Goal: Find specific fact: Find specific fact

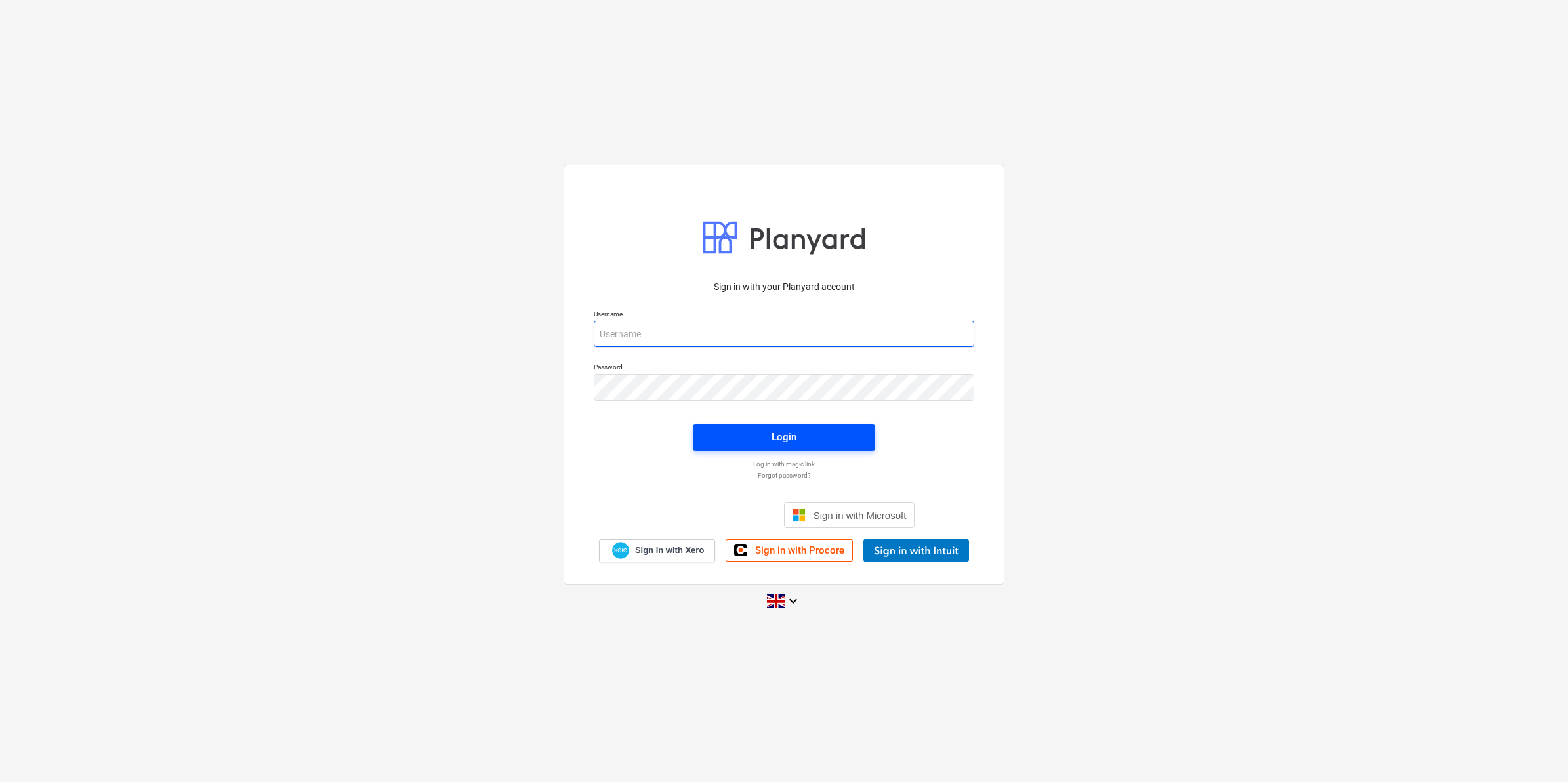
type input "[EMAIL_ADDRESS][DOMAIN_NAME]"
click at [696, 425] on button "Login" at bounding box center [784, 437] width 183 height 27
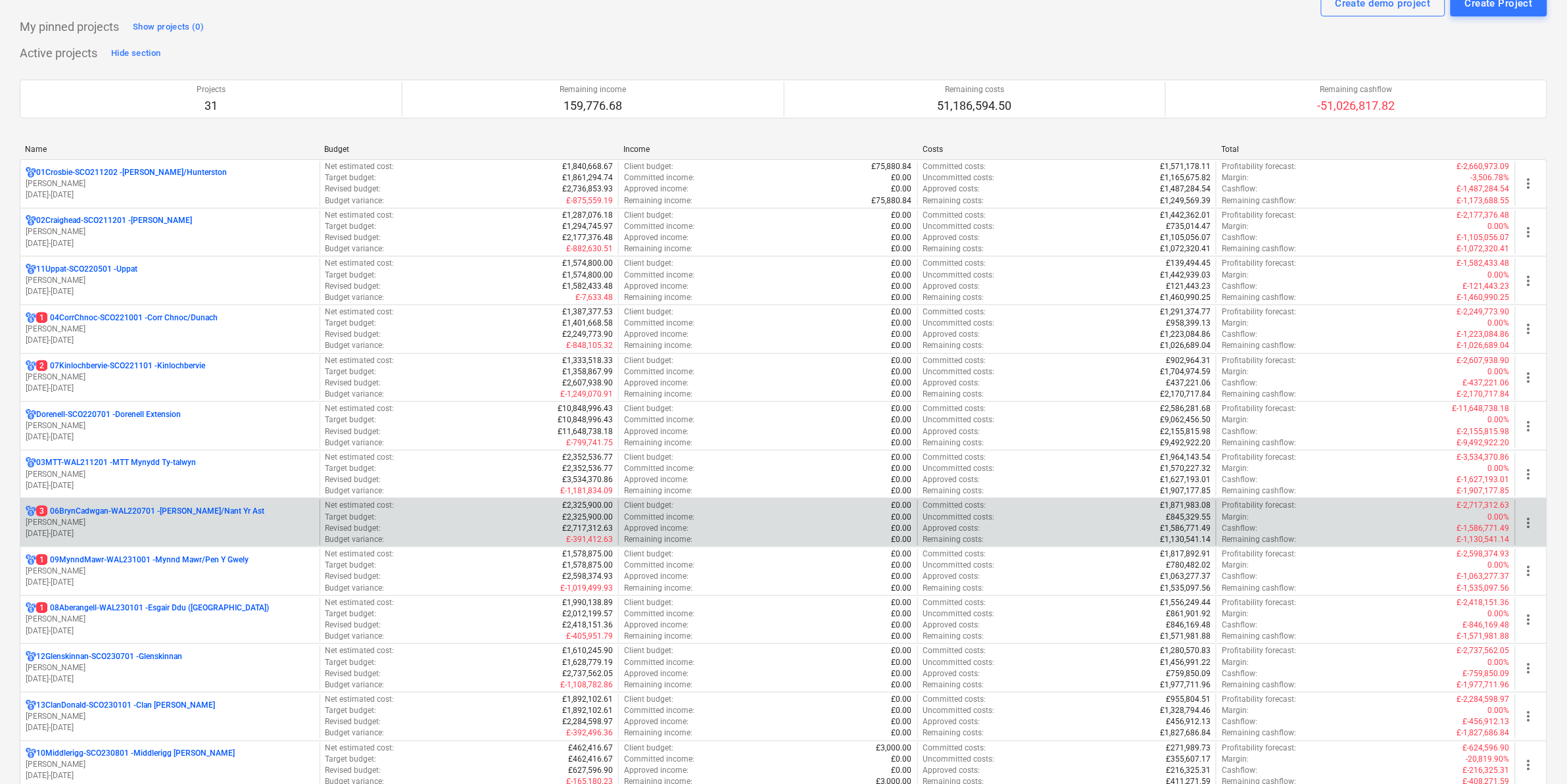
scroll to position [82, 0]
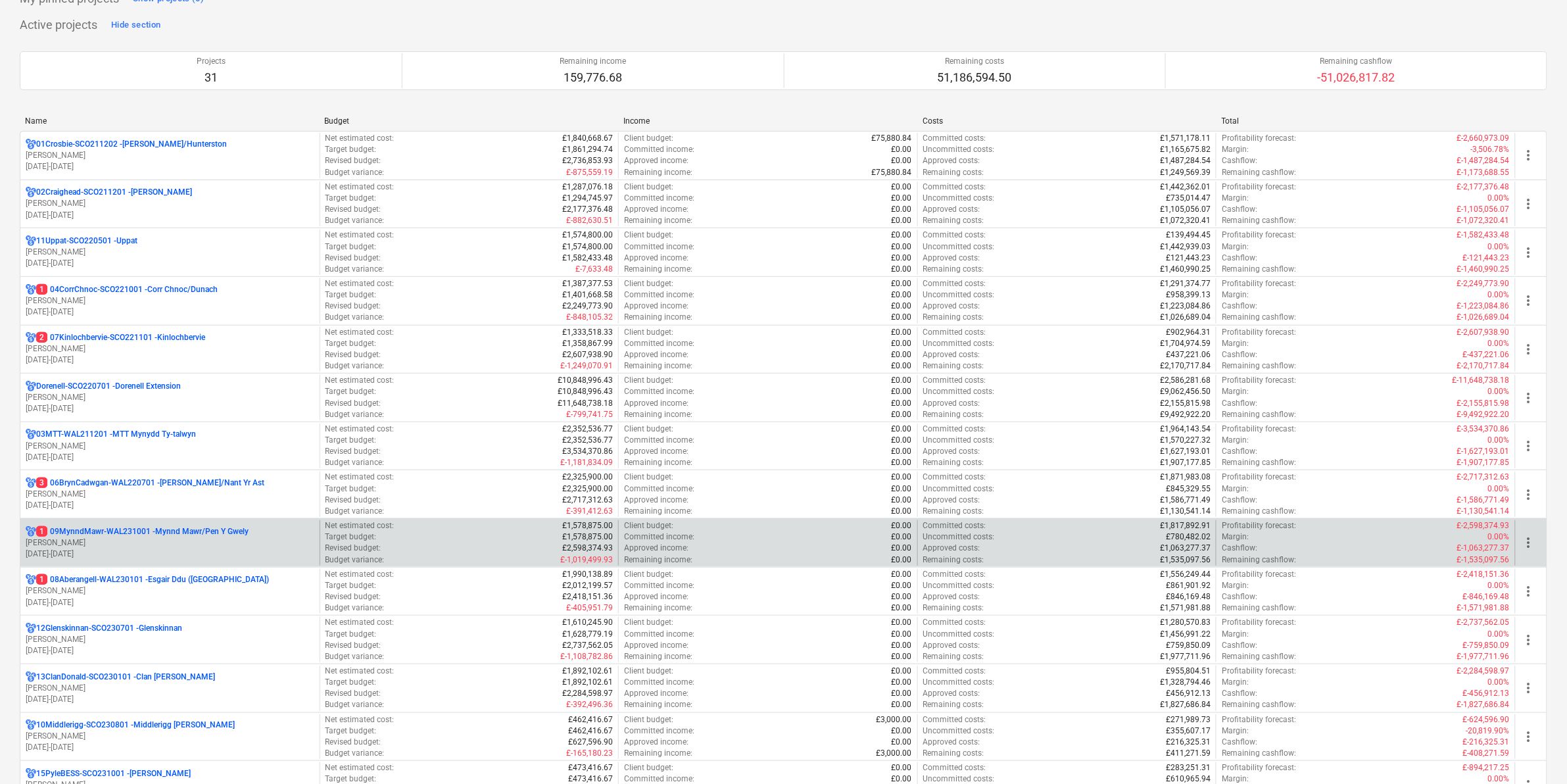
click at [263, 487] on div "1 09MynndMawr-WAL231001 - Mynnd Mawr/Pen Y Gwely" at bounding box center [170, 531] width 289 height 11
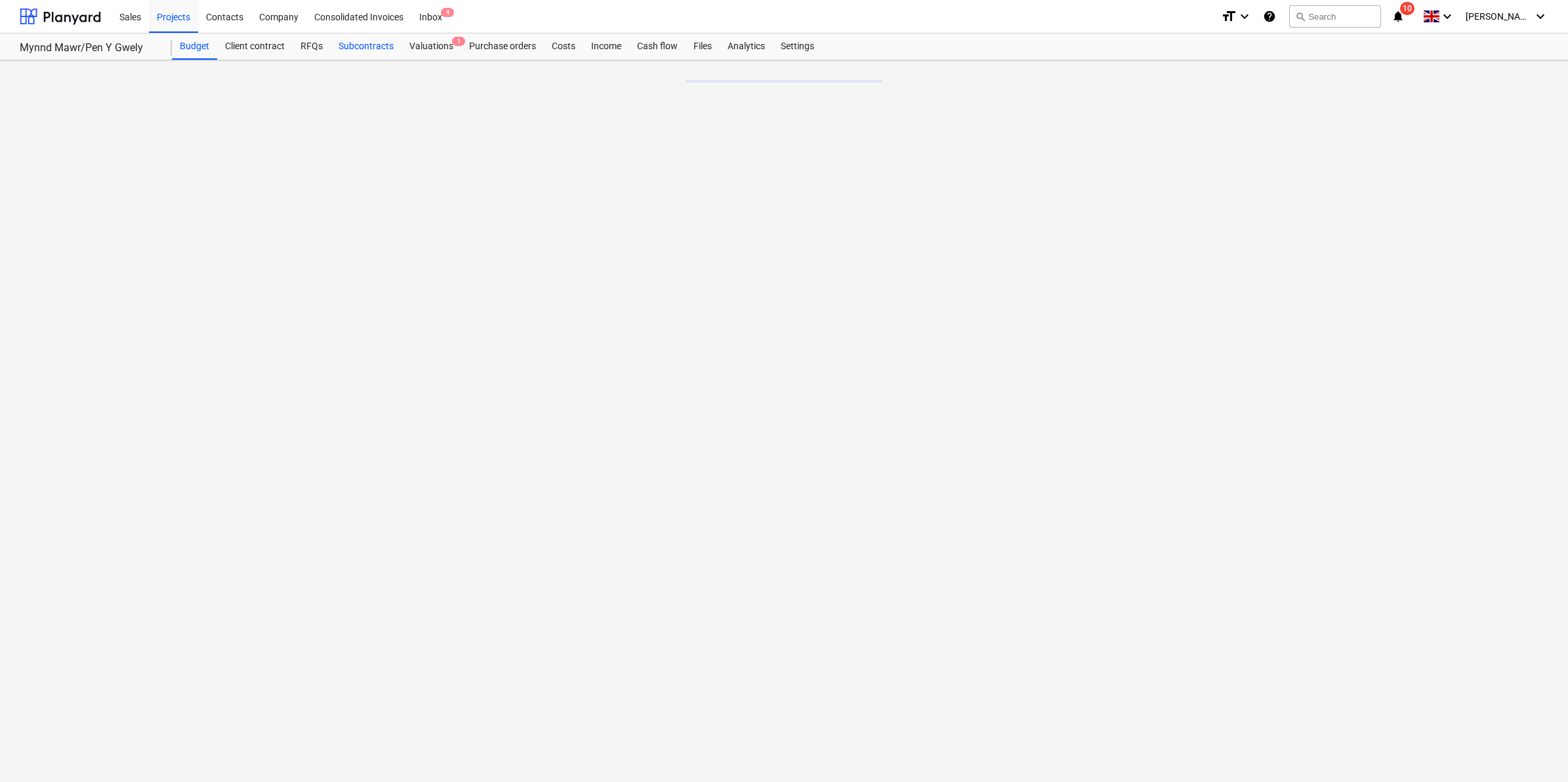
click at [358, 40] on div "Subcontracts" at bounding box center [366, 46] width 71 height 27
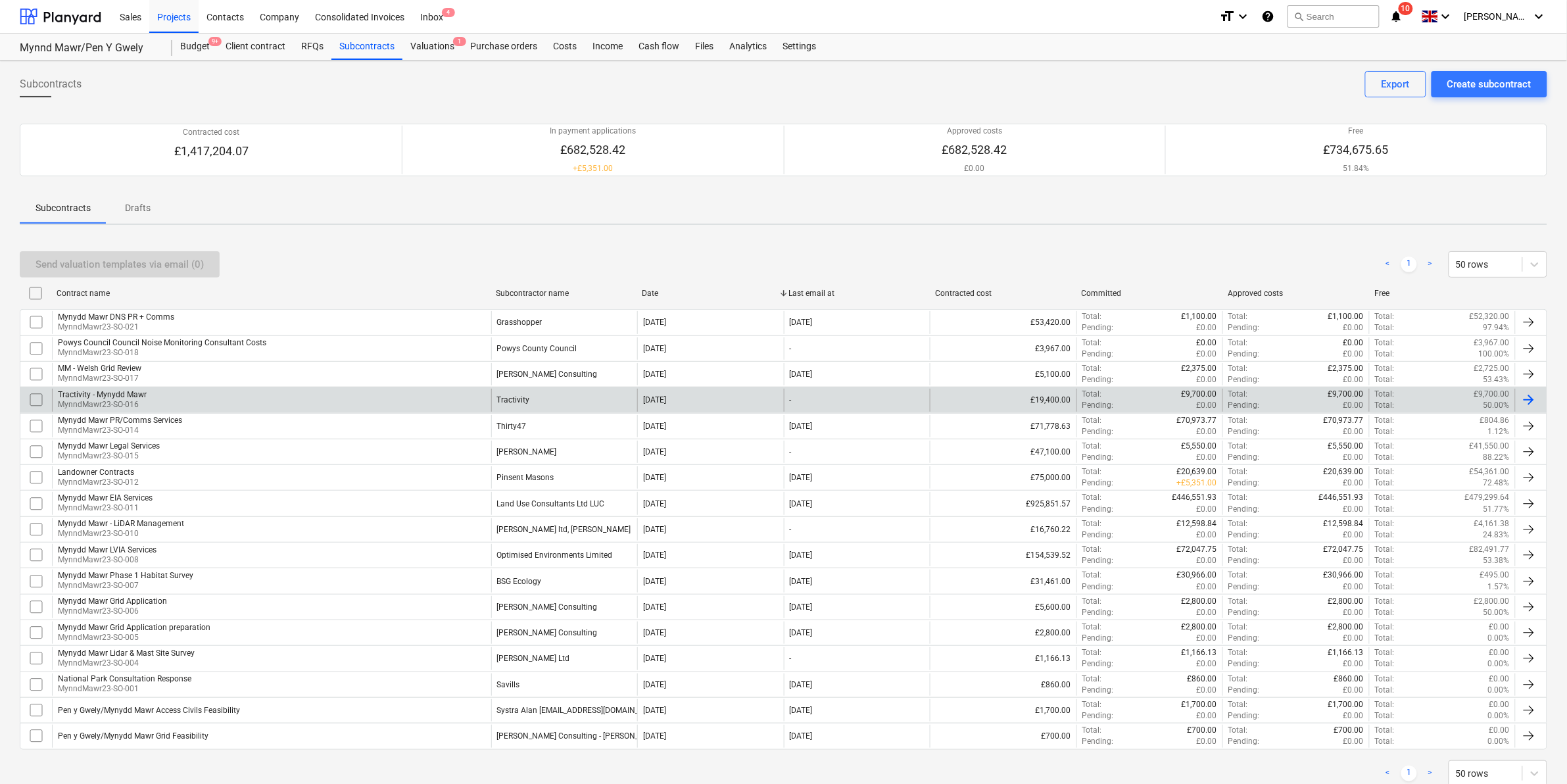
click at [408, 406] on div "Tractivity - Mynydd Mawr MynndMawr23-SO-016" at bounding box center [271, 400] width 439 height 23
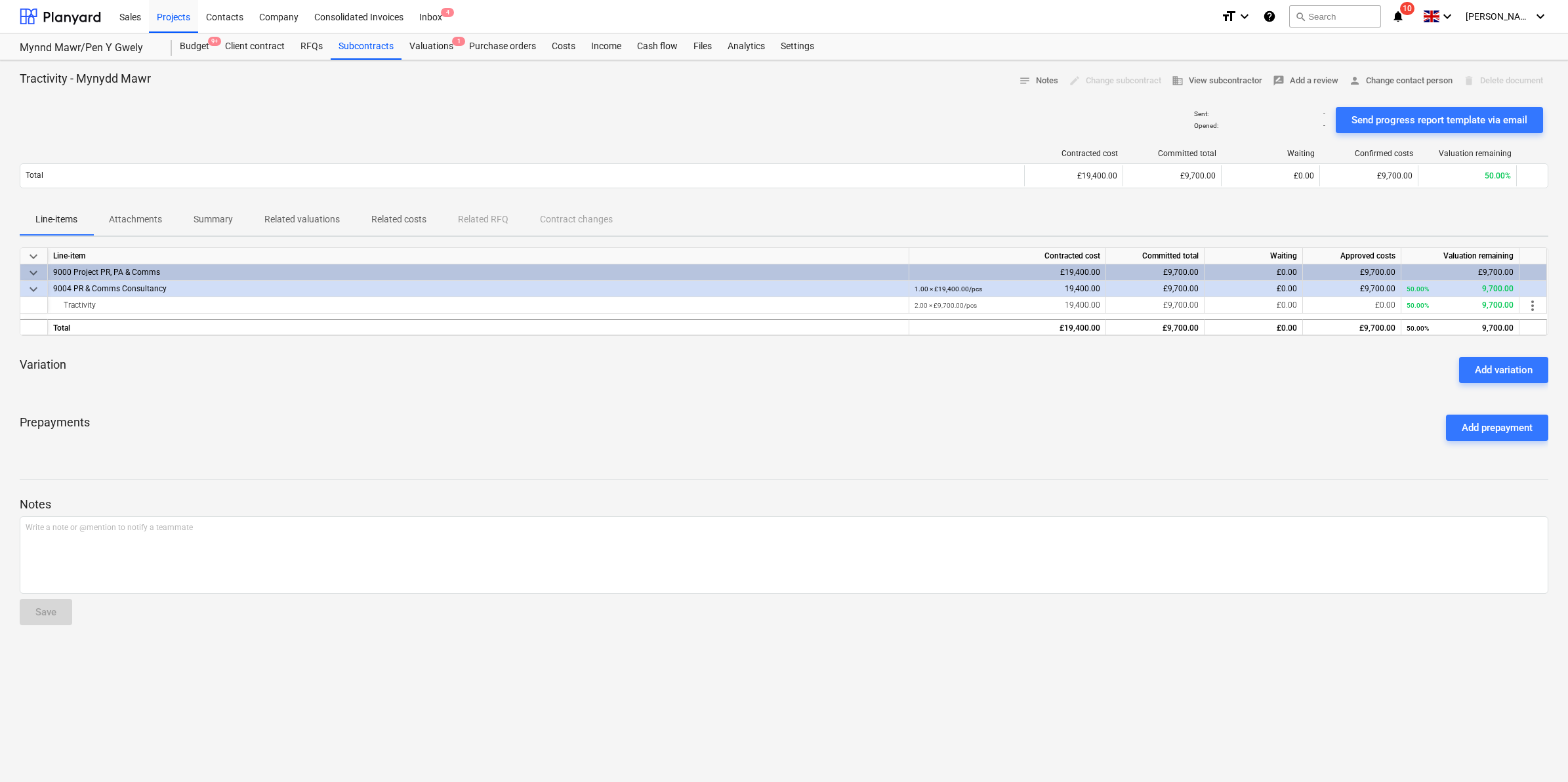
click at [197, 214] on p "Summary" at bounding box center [213, 219] width 40 height 14
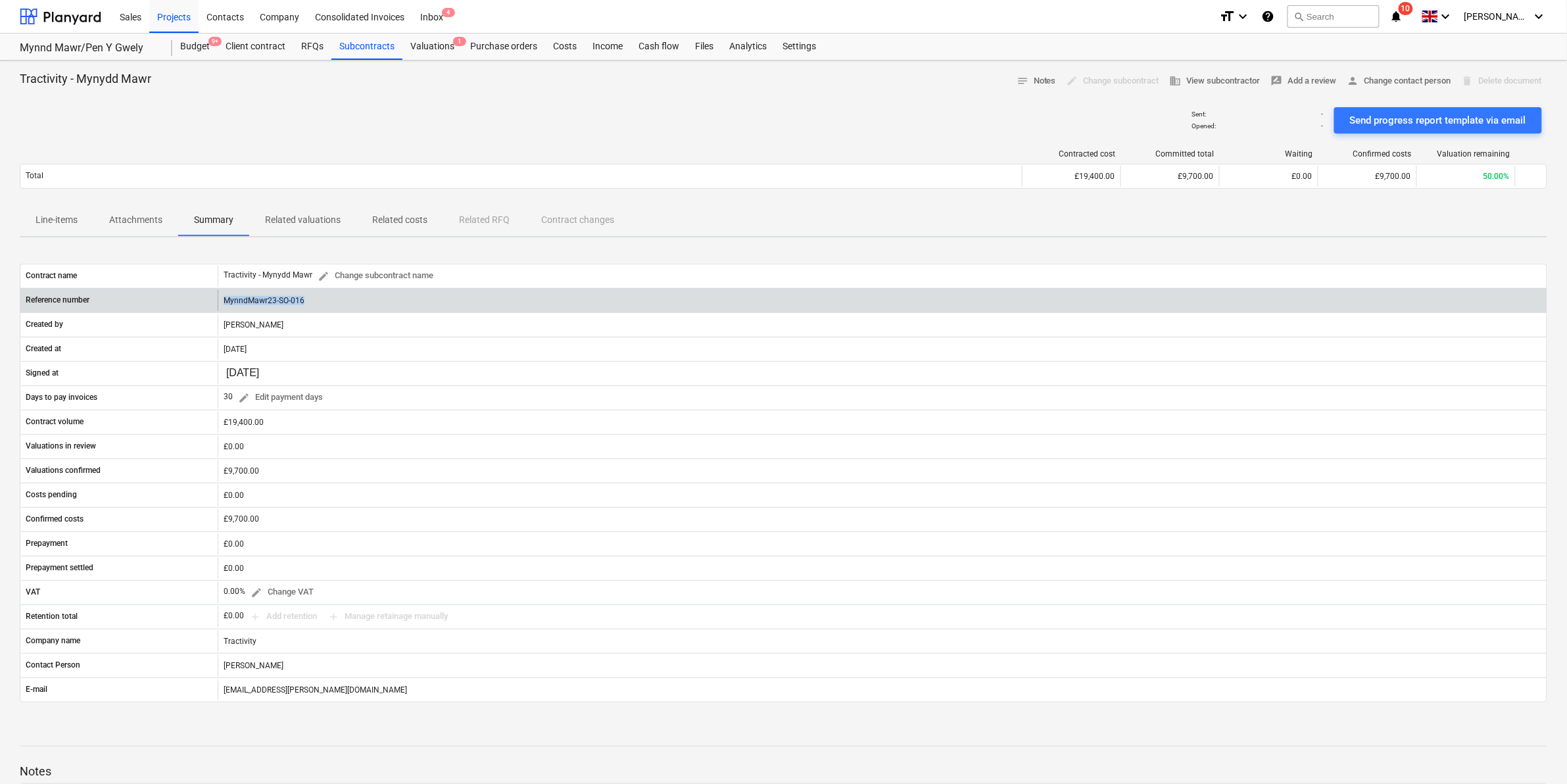
drag, startPoint x: 316, startPoint y: 297, endPoint x: 218, endPoint y: 296, distance: 98.0
click at [218, 296] on div "MynndMawr23-SO-016" at bounding box center [883, 300] width 1329 height 21
drag, startPoint x: 218, startPoint y: 296, endPoint x: 238, endPoint y: 296, distance: 20.0
copy div "MynndMawr23-SO-016"
